Goal: Find specific page/section: Find specific page/section

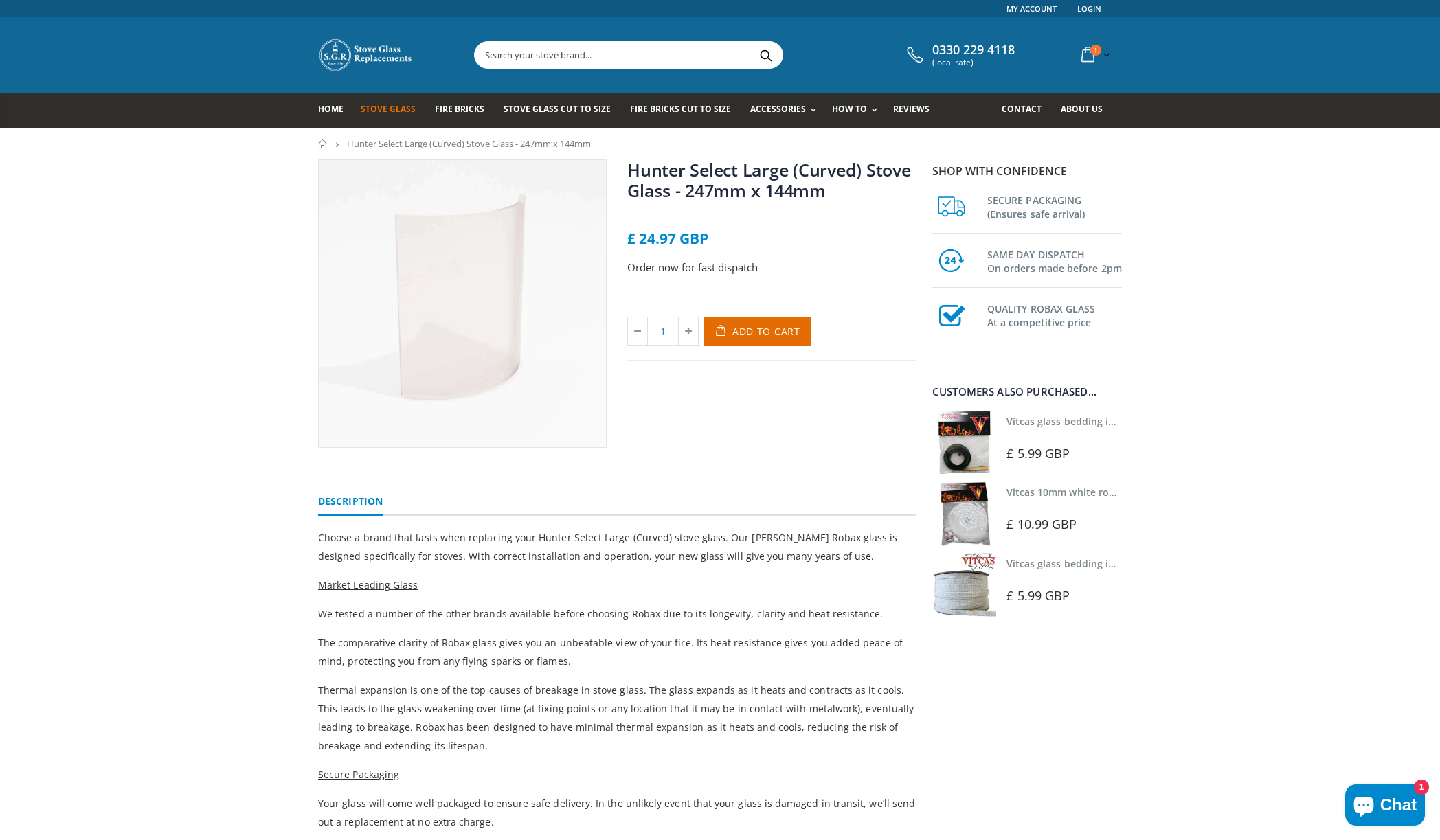
click at [380, 109] on span "Stove Glass" at bounding box center [388, 109] width 55 height 12
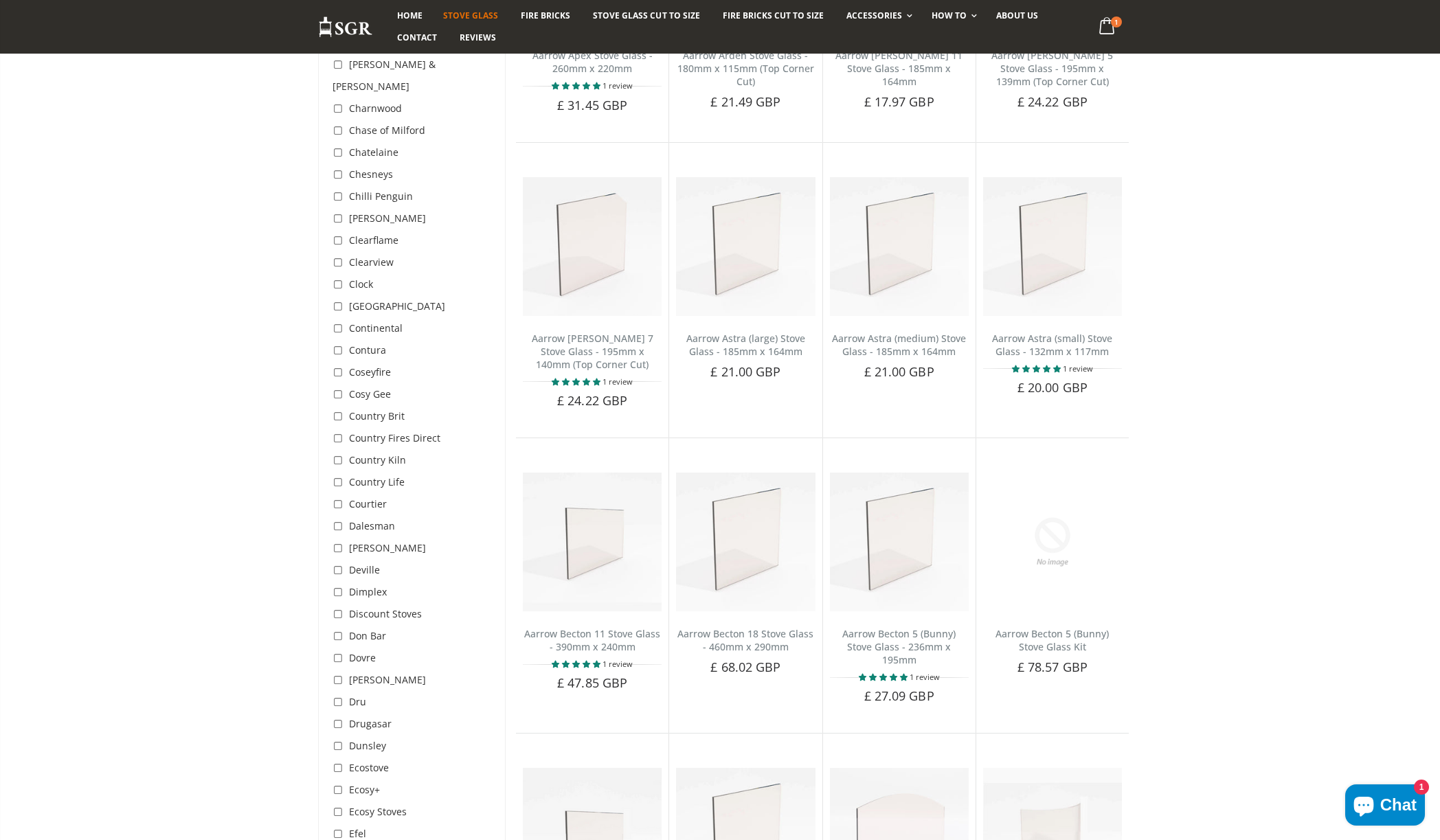
scroll to position [1001, 0]
click at [340, 761] on input "checkbox" at bounding box center [339, 768] width 14 height 14
checkbox input "true"
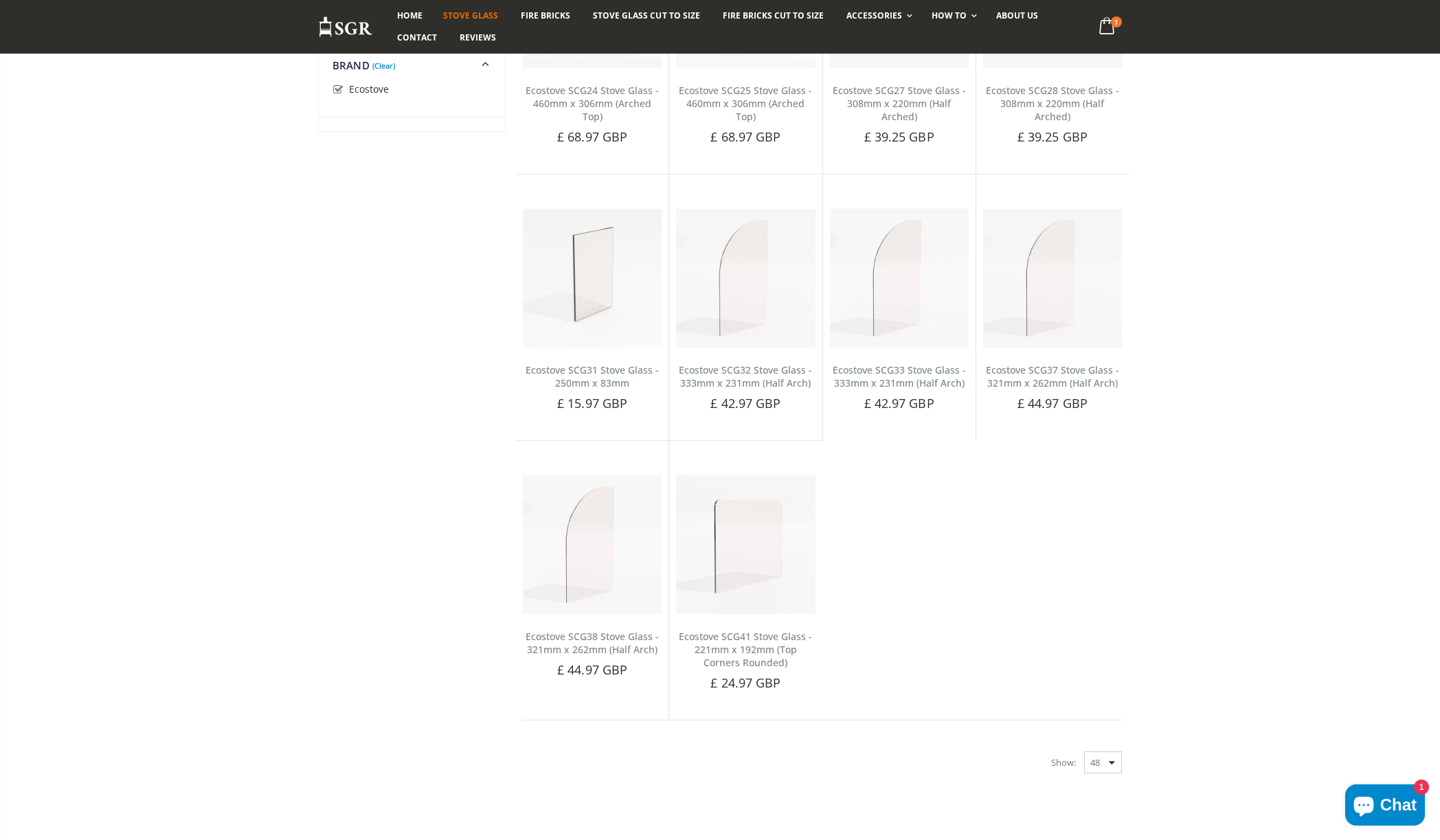
scroll to position [1001, 0]
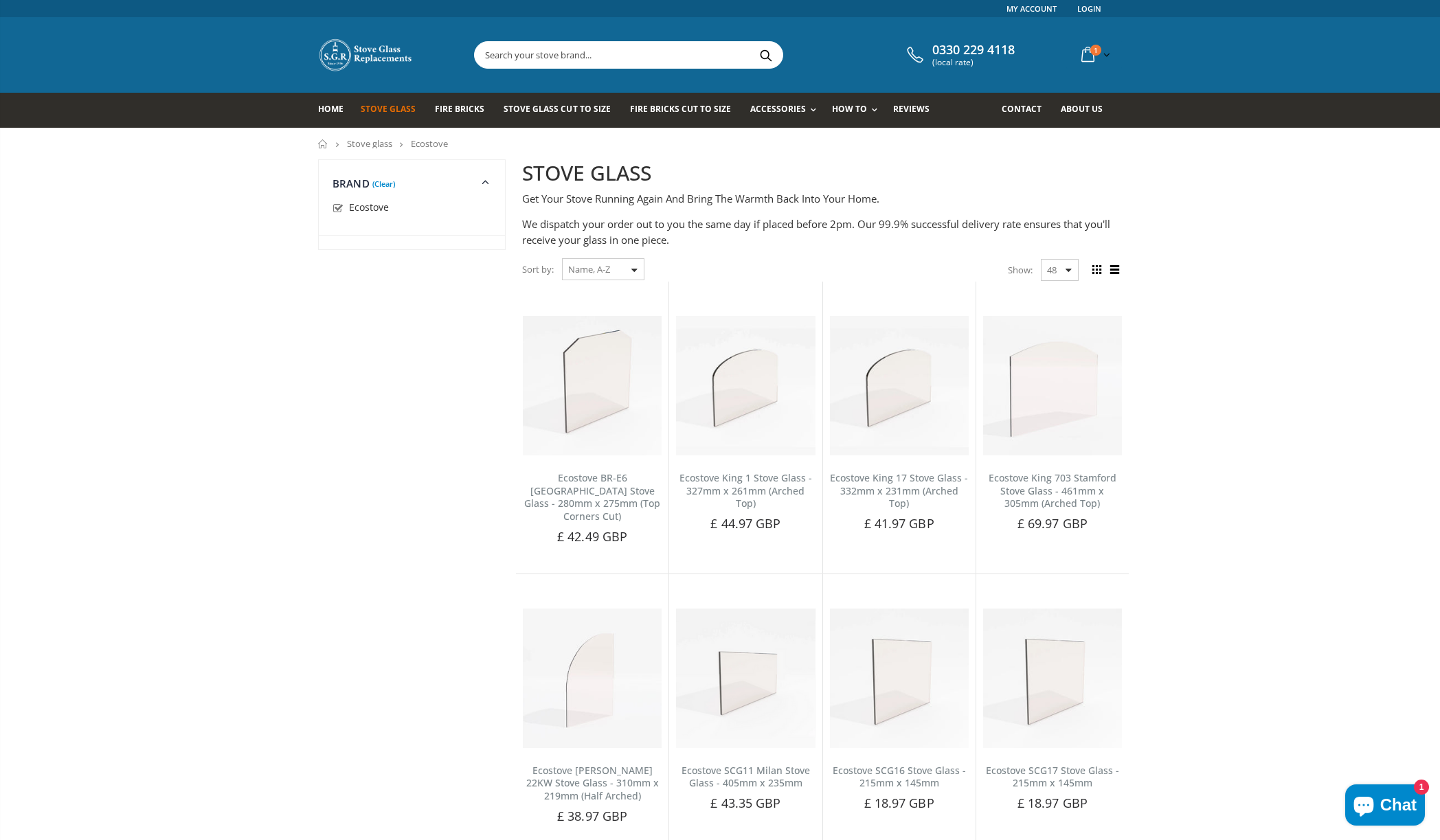
click at [395, 115] on span "Stove Glass" at bounding box center [388, 109] width 55 height 12
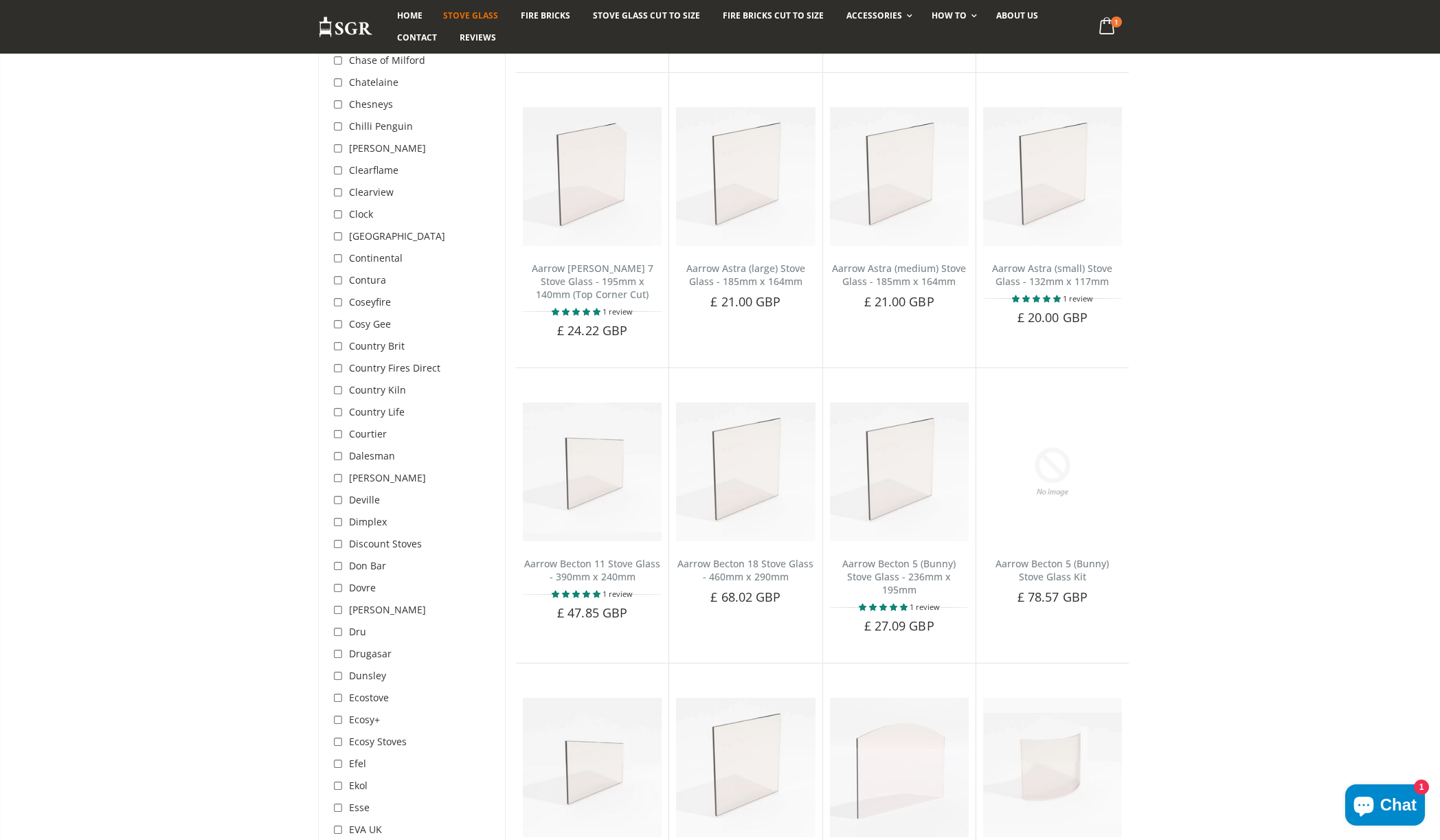
scroll to position [1200, 0]
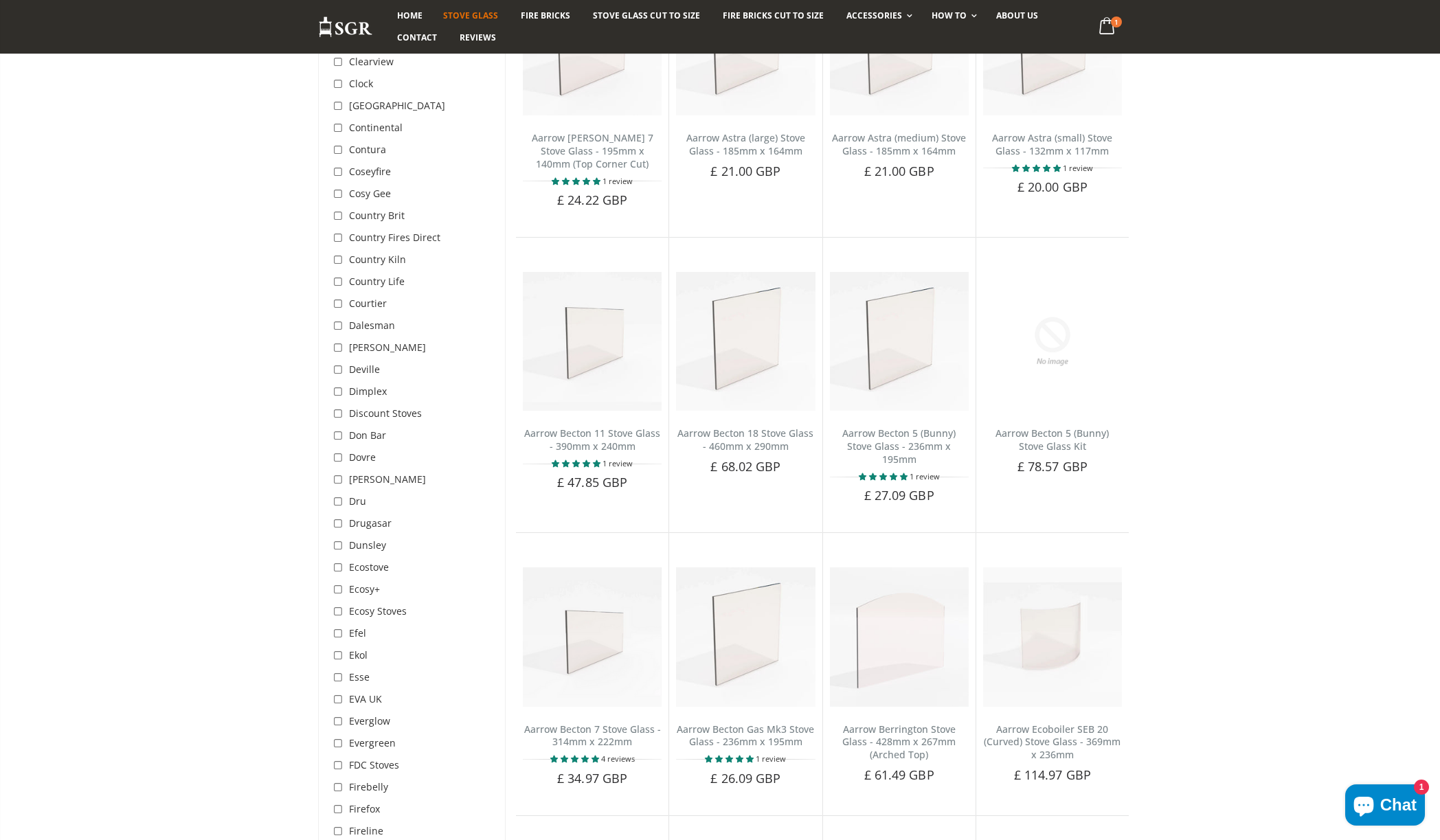
click at [366, 560] on span "Ecostove" at bounding box center [369, 567] width 40 height 13
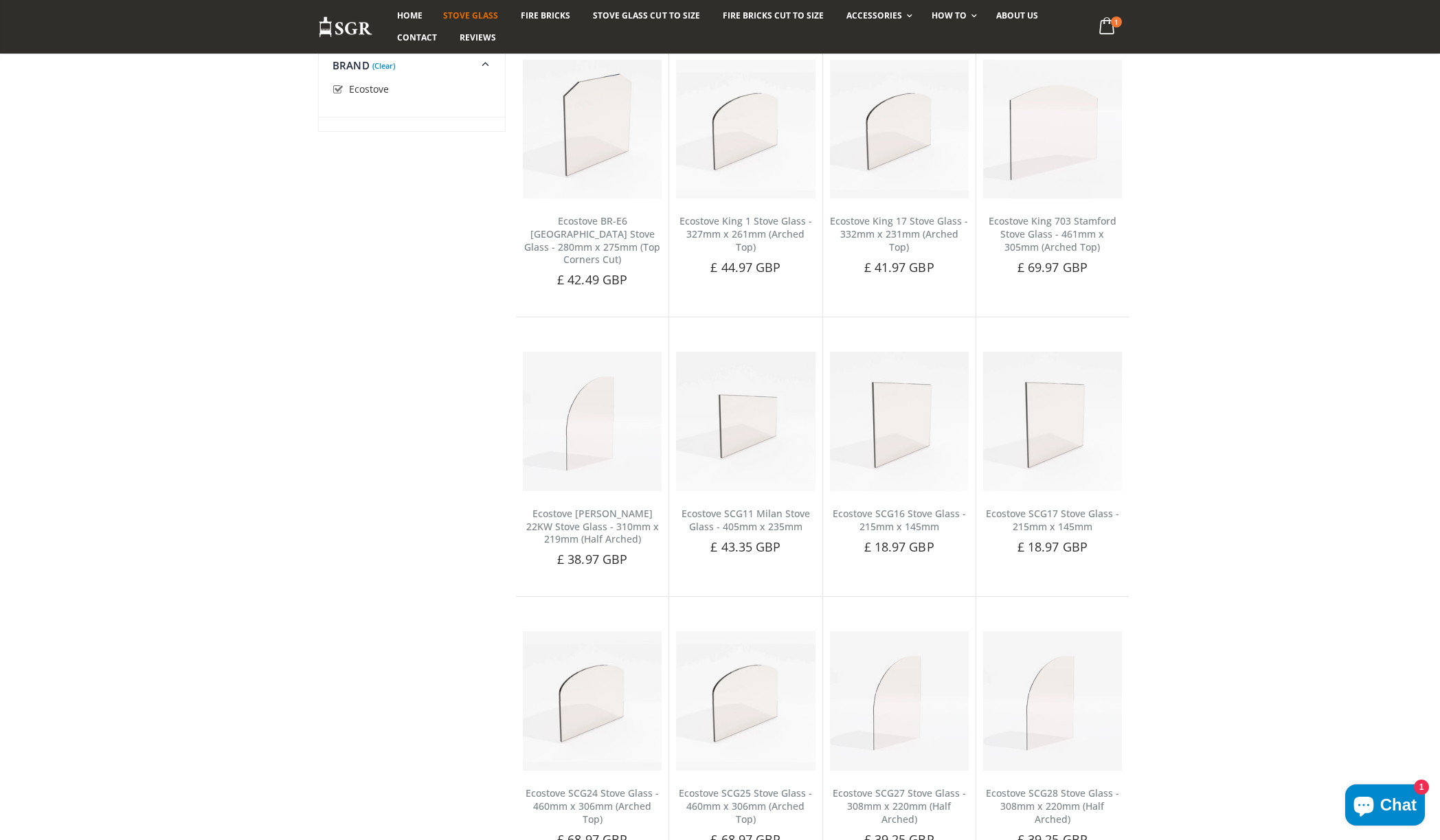
scroll to position [1200, 0]
